Goal: Information Seeking & Learning: Learn about a topic

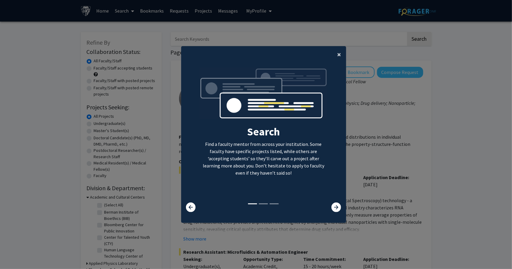
click at [337, 54] on span "×" at bounding box center [339, 54] width 4 height 9
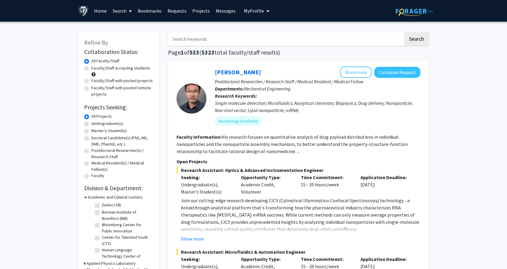
click at [234, 40] on input "Search Keywords" at bounding box center [285, 39] width 235 height 14
type input "machine learning"
click at [405, 38] on button "Search" at bounding box center [416, 39] width 25 height 14
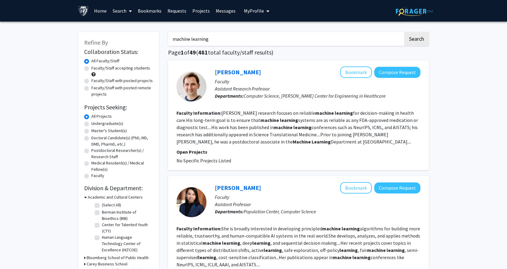
click at [91, 131] on label "Master's Student(s)" at bounding box center [108, 131] width 35 height 6
click at [91, 131] on input "Master's Student(s)" at bounding box center [93, 130] width 4 height 4
radio input "true"
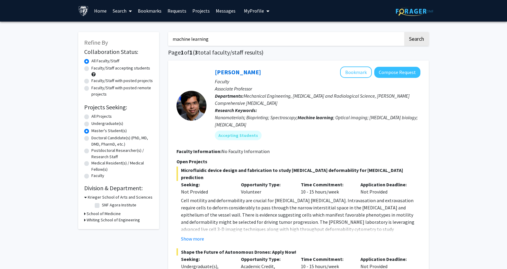
click at [91, 123] on label "Undergraduate(s)" at bounding box center [107, 124] width 32 height 6
click at [91, 123] on input "Undergraduate(s)" at bounding box center [93, 123] width 4 height 4
radio input "true"
click at [91, 129] on label "Master's Student(s)" at bounding box center [108, 131] width 35 height 6
click at [91, 129] on input "Master's Student(s)" at bounding box center [93, 130] width 4 height 4
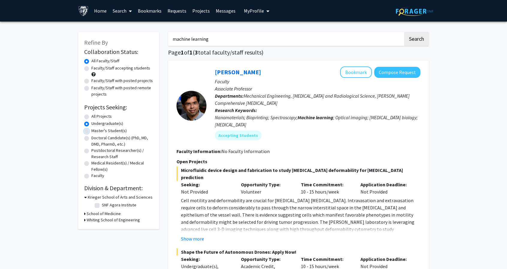
radio input "true"
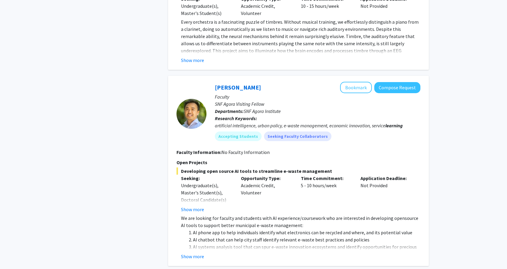
scroll to position [480, 0]
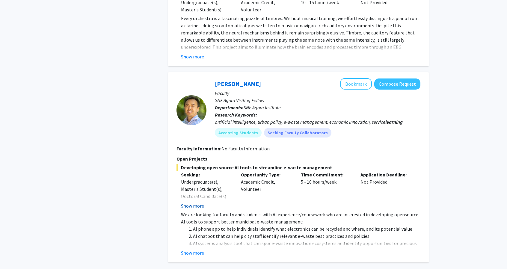
click at [199, 202] on button "Show more" at bounding box center [192, 205] width 23 height 7
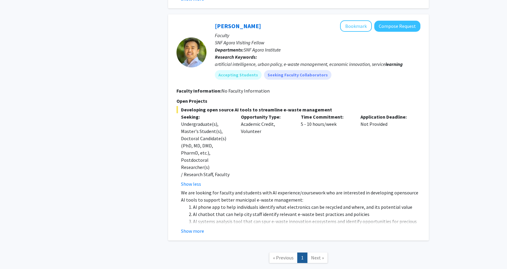
scroll to position [540, 0]
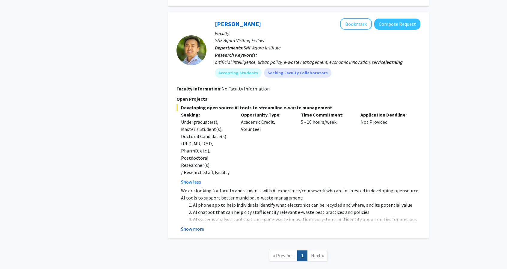
click at [196, 225] on button "Show more" at bounding box center [192, 228] width 23 height 7
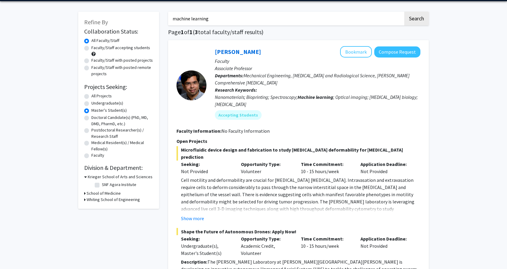
scroll to position [0, 0]
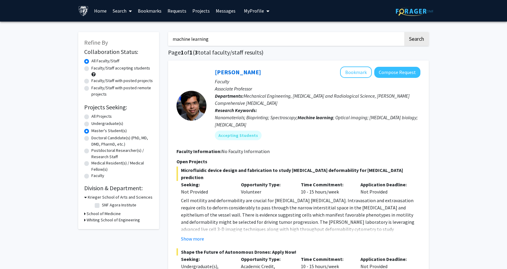
click at [91, 123] on label "Undergraduate(s)" at bounding box center [107, 124] width 32 height 6
click at [91, 123] on input "Undergraduate(s)" at bounding box center [93, 123] width 4 height 4
radio input "true"
click at [91, 115] on label "All Projects" at bounding box center [101, 116] width 20 height 6
click at [91, 115] on input "All Projects" at bounding box center [93, 115] width 4 height 4
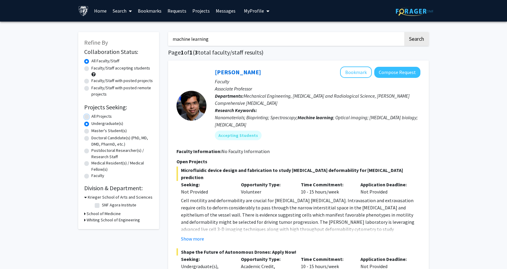
radio input "true"
